Goal: Find specific page/section: Find specific page/section

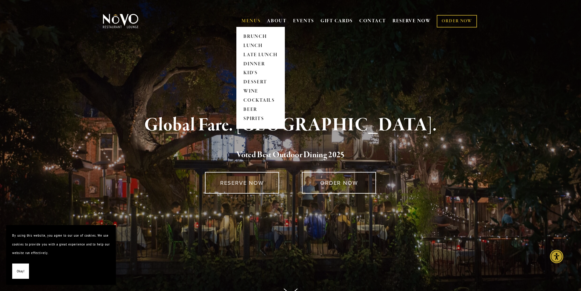
click at [250, 21] on link "MENUS" at bounding box center [251, 21] width 19 height 6
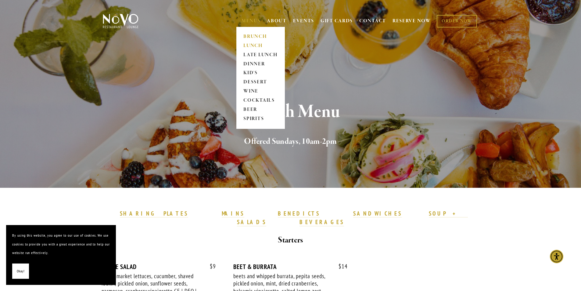
click at [251, 44] on link "LUNCH" at bounding box center [261, 45] width 38 height 9
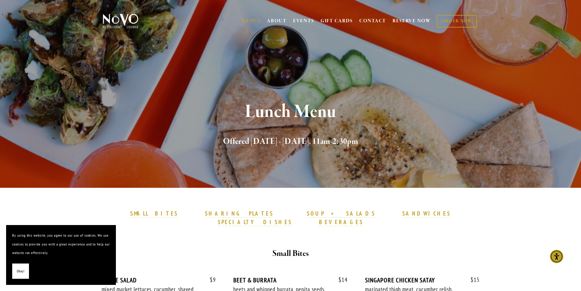
click at [22, 269] on span "Okay!" at bounding box center [21, 271] width 8 height 9
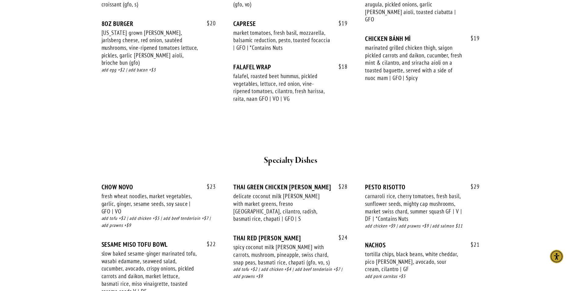
scroll to position [976, 0]
